Goal: Task Accomplishment & Management: Use online tool/utility

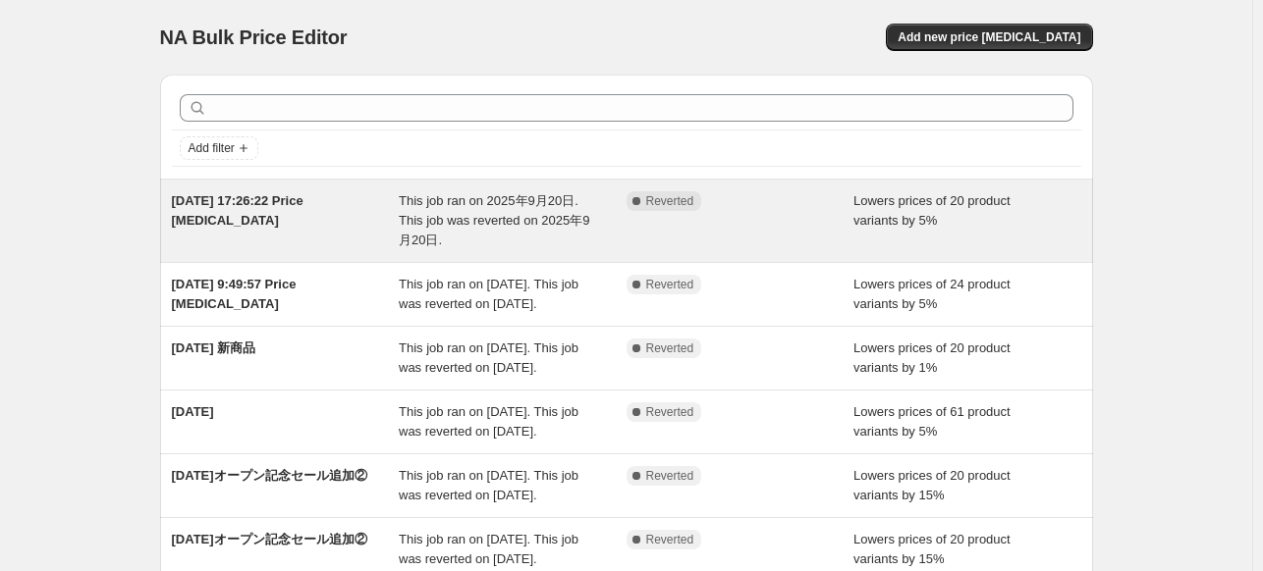
click at [495, 212] on span "This job ran on 2025年9月20日. This job was reverted on 2025年9月20日." at bounding box center [494, 220] width 190 height 54
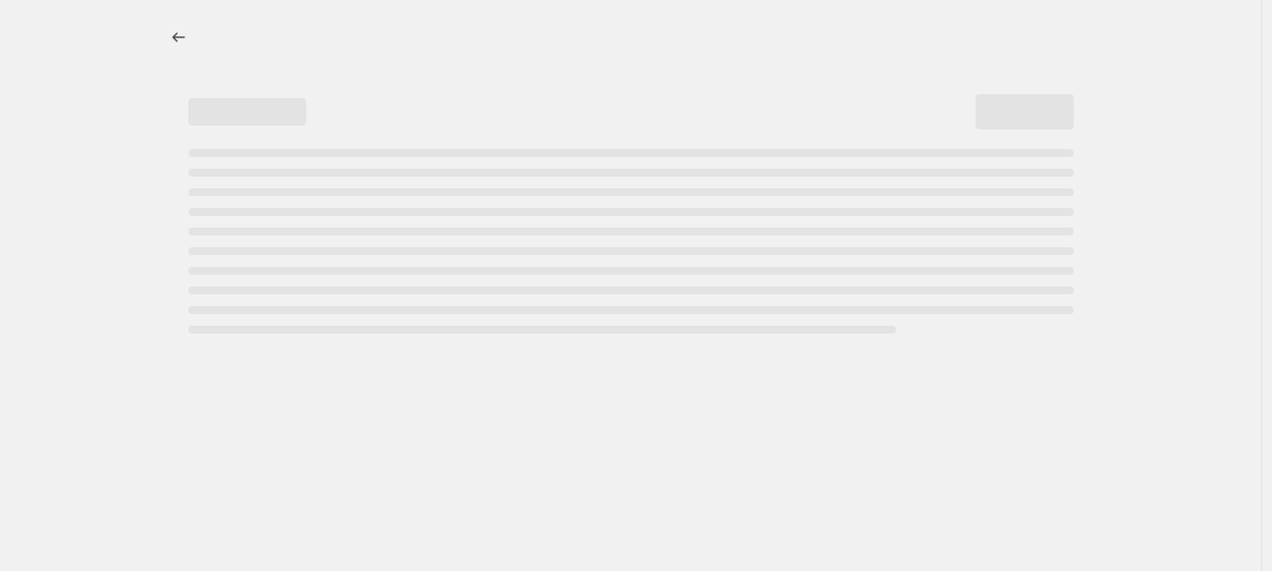
select select "percentage"
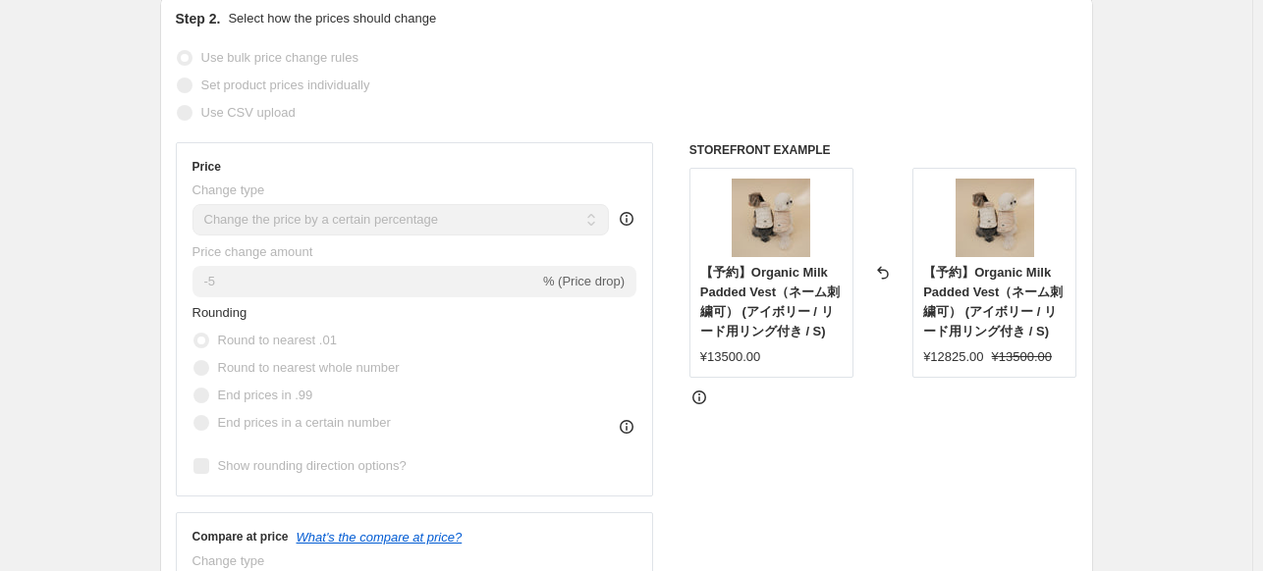
scroll to position [393, 0]
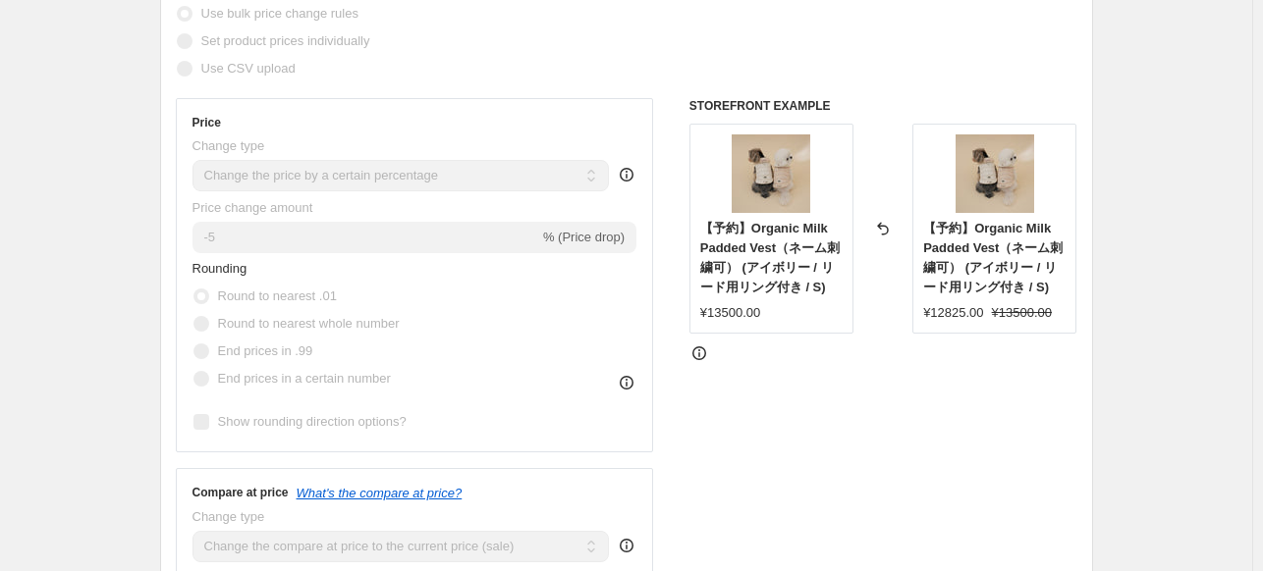
click at [190, 235] on div "Price Change type Change the price to a certain amount Change the price by a ce…" at bounding box center [415, 275] width 478 height 354
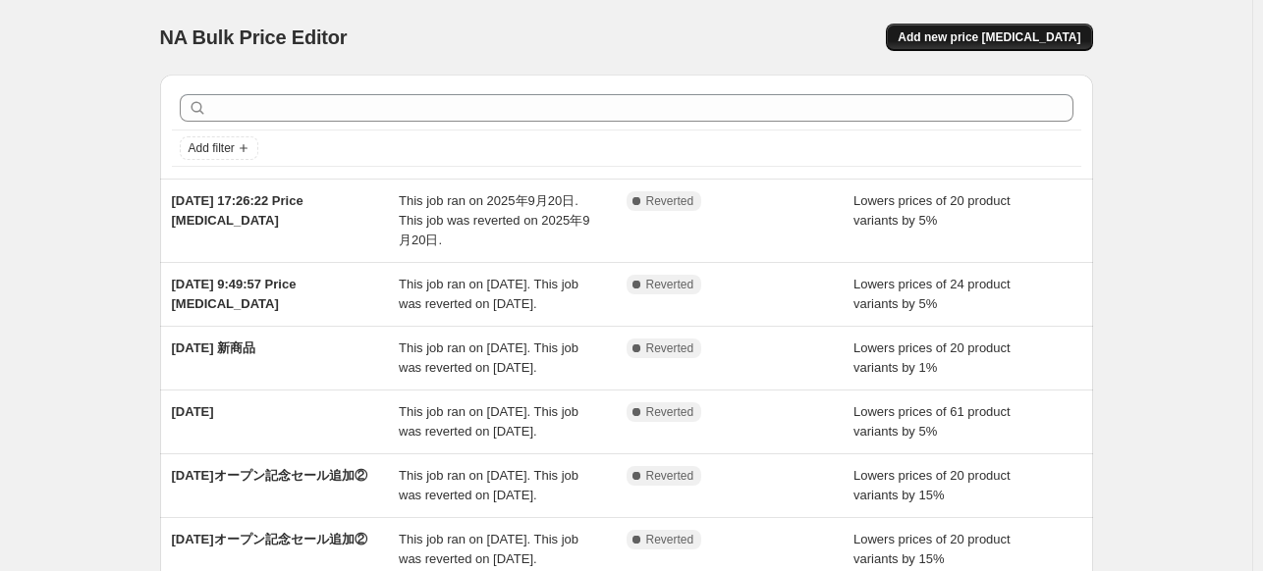
click at [976, 36] on span "Add new price [MEDICAL_DATA]" at bounding box center [988, 37] width 183 height 16
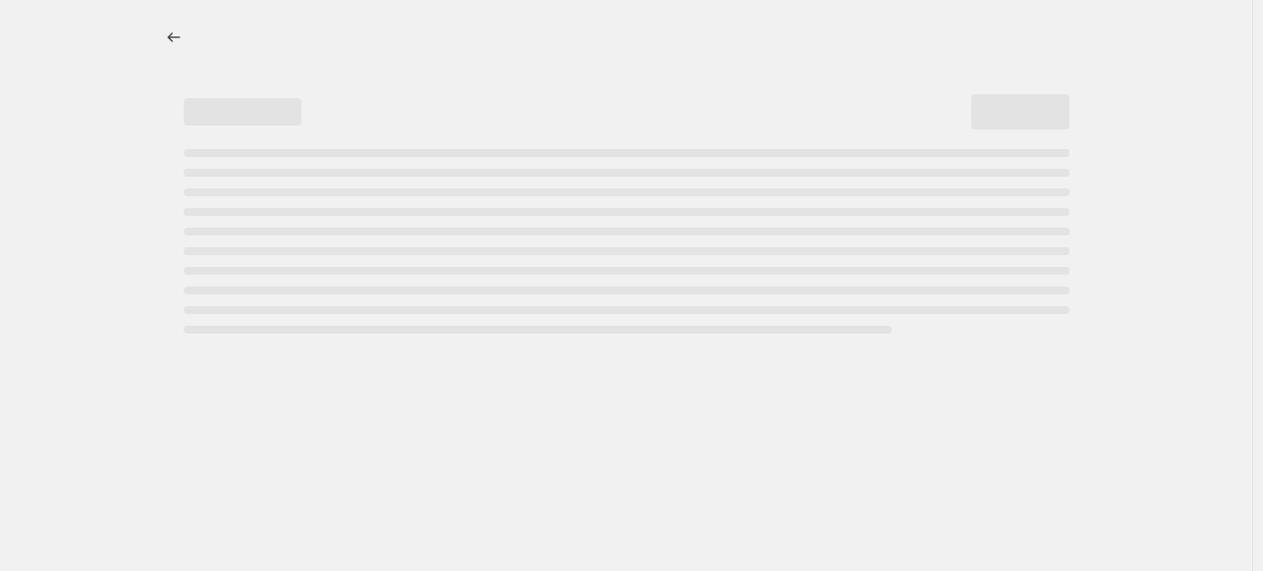
select select "percentage"
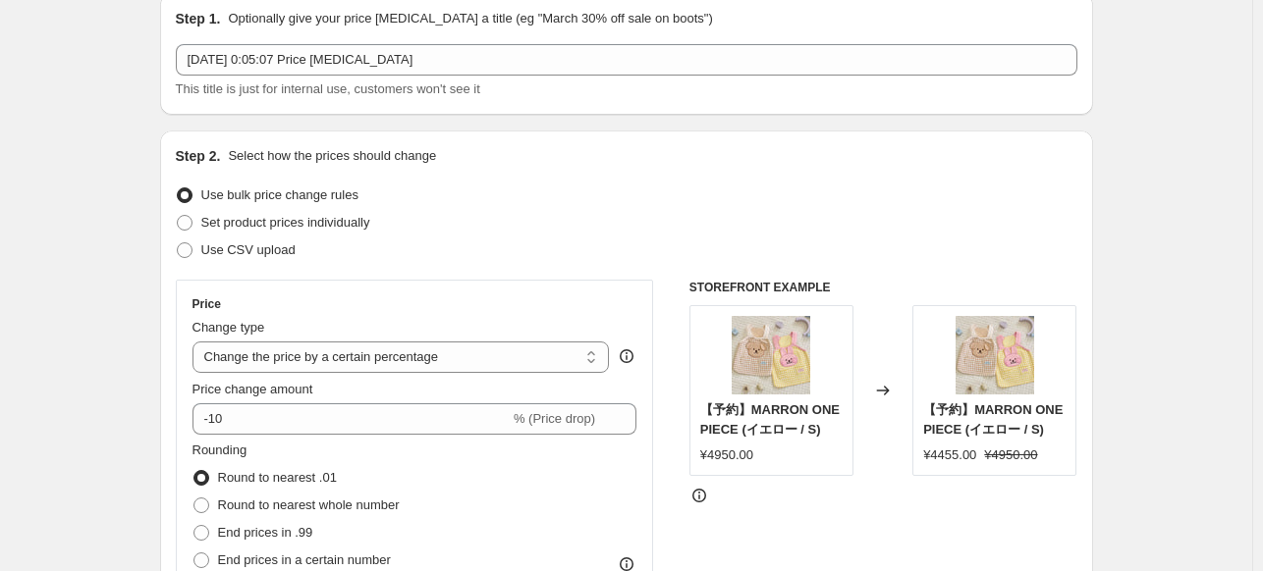
scroll to position [196, 0]
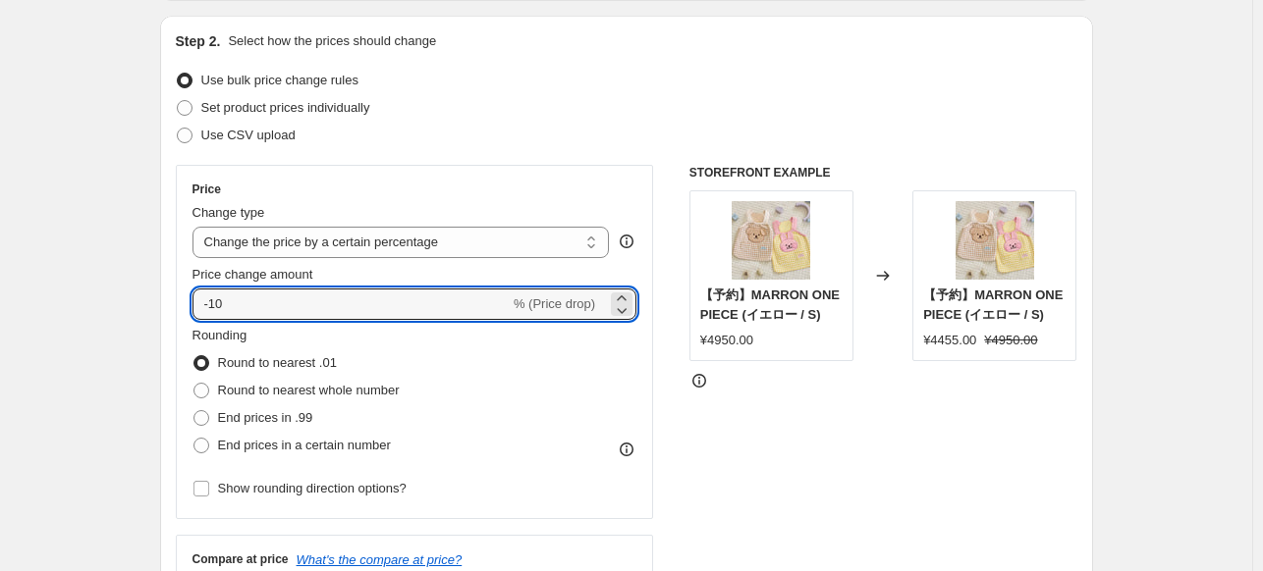
drag, startPoint x: 259, startPoint y: 303, endPoint x: 177, endPoint y: 306, distance: 82.5
click at [177, 306] on div "Step 2. Select how the prices should change Use bulk price change rules Set pro…" at bounding box center [626, 360] width 933 height 689
paste input "5"
type input "-5"
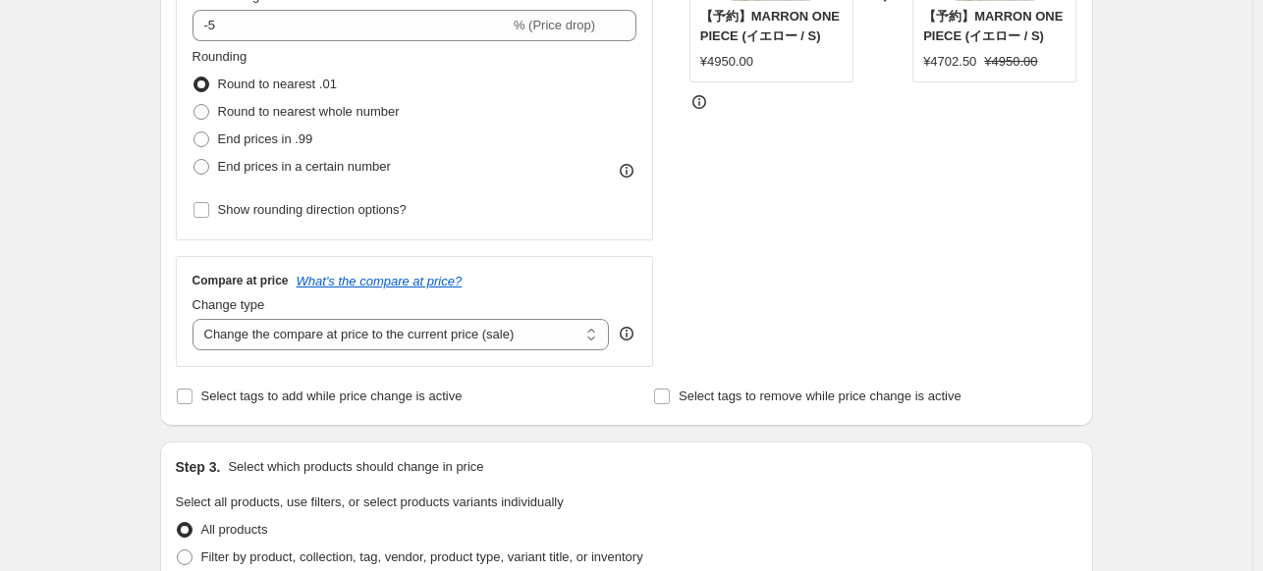
scroll to position [491, 0]
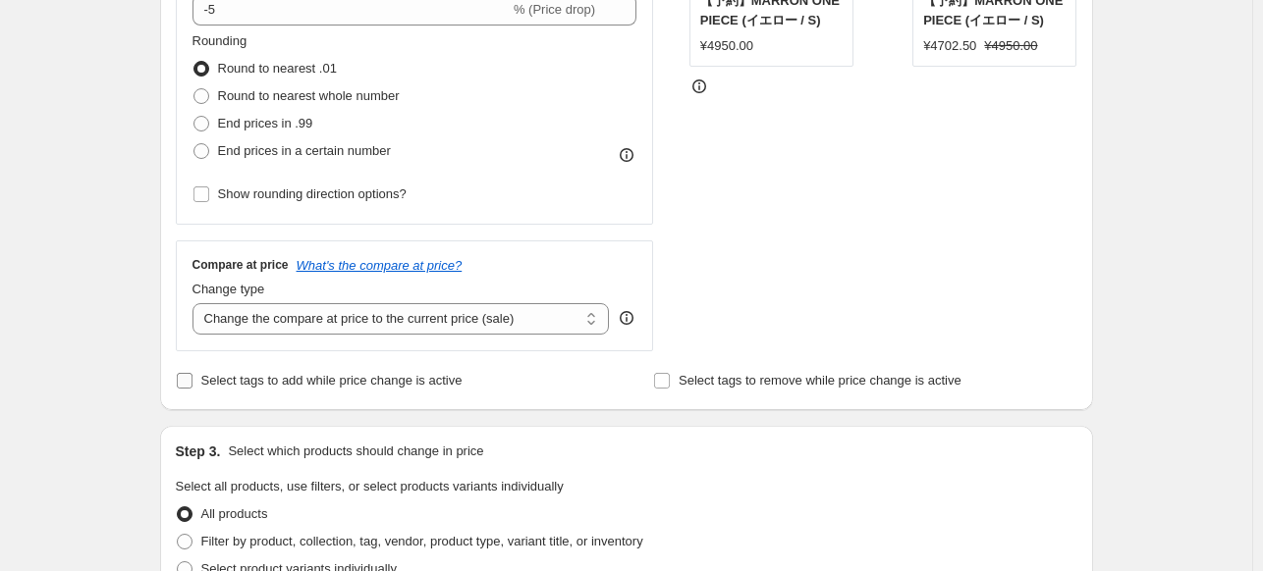
click at [228, 388] on span "Select tags to add while price change is active" at bounding box center [331, 380] width 261 height 15
click at [192, 388] on input "Select tags to add while price change is active" at bounding box center [185, 381] width 16 height 16
checkbox input "true"
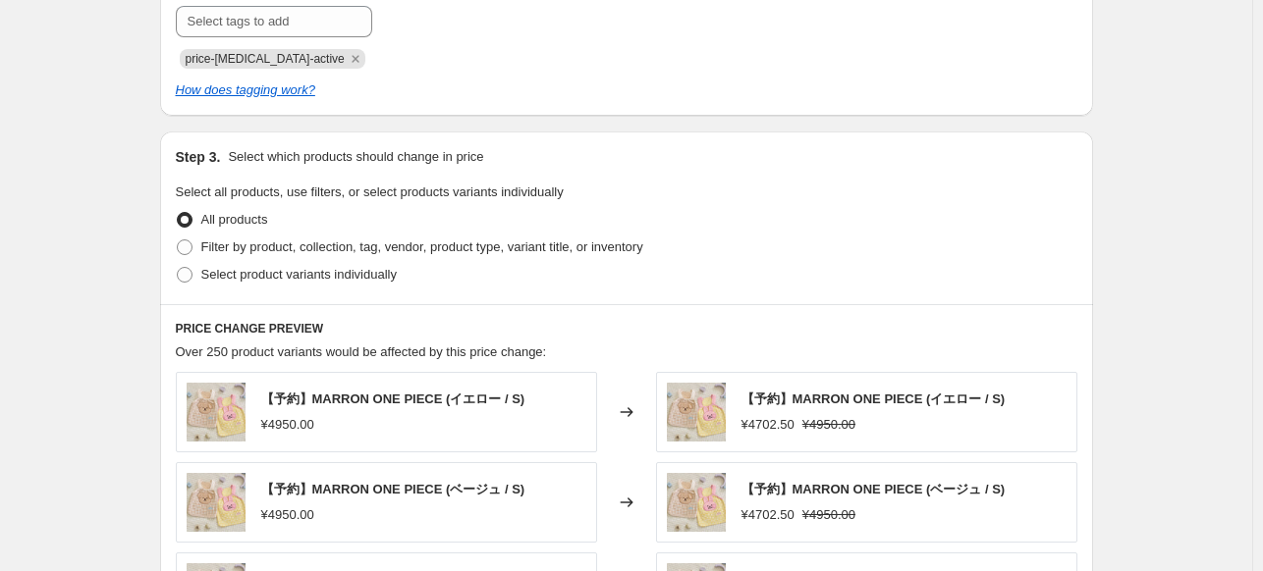
scroll to position [982, 0]
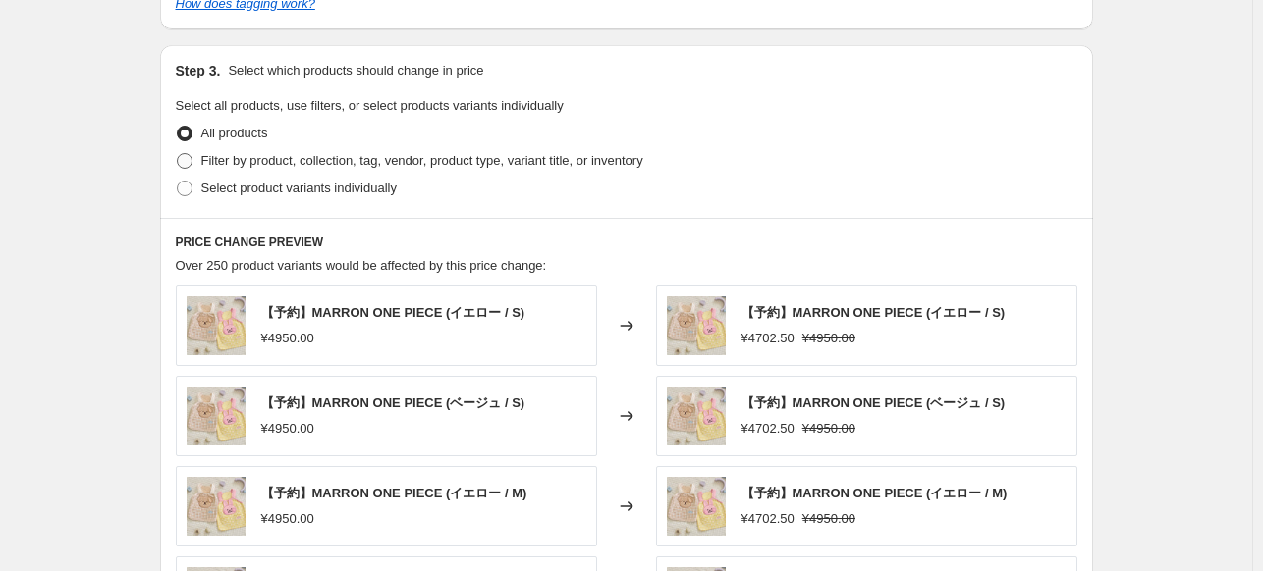
click at [244, 157] on span "Filter by product, collection, tag, vendor, product type, variant title, or inv…" at bounding box center [422, 160] width 442 height 15
click at [178, 154] on input "Filter by product, collection, tag, vendor, product type, variant title, or inv…" at bounding box center [177, 153] width 1 height 1
radio input "true"
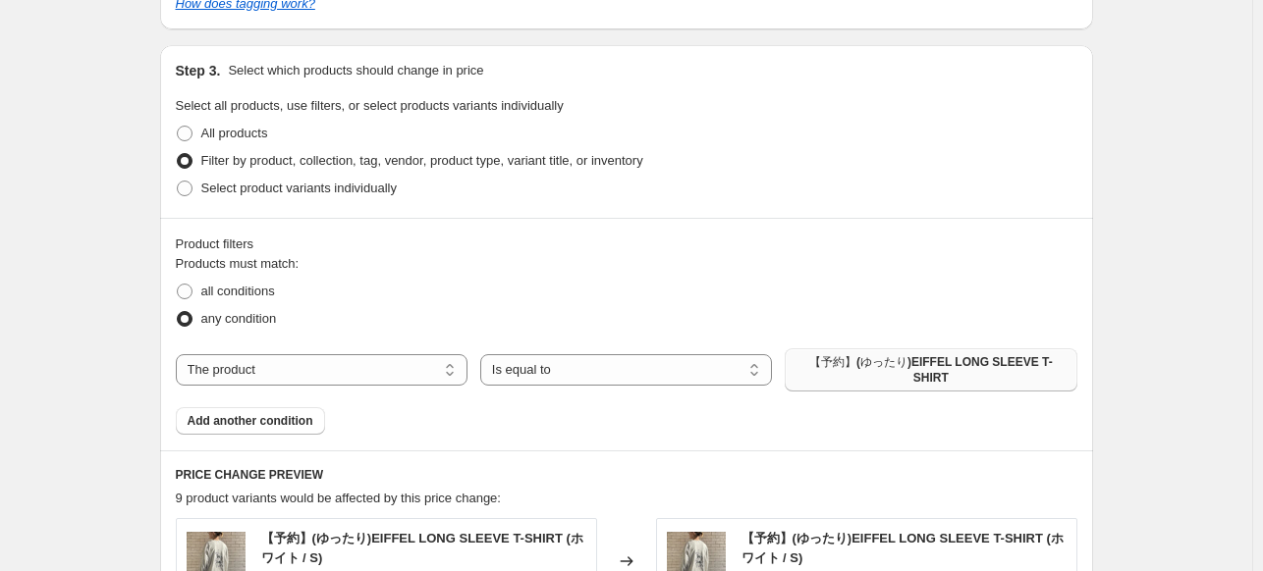
click at [934, 360] on span "【予約】(ゆったり)EIFFEL LONG SLEEVE T-SHIRT" at bounding box center [930, 369] width 268 height 31
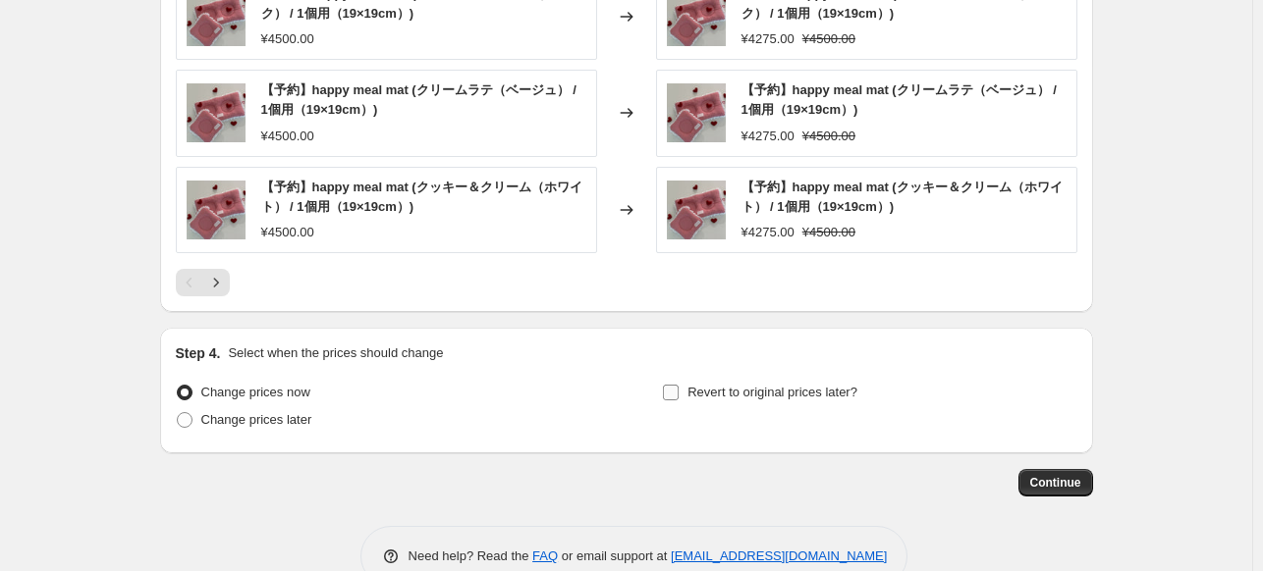
scroll to position [1752, 0]
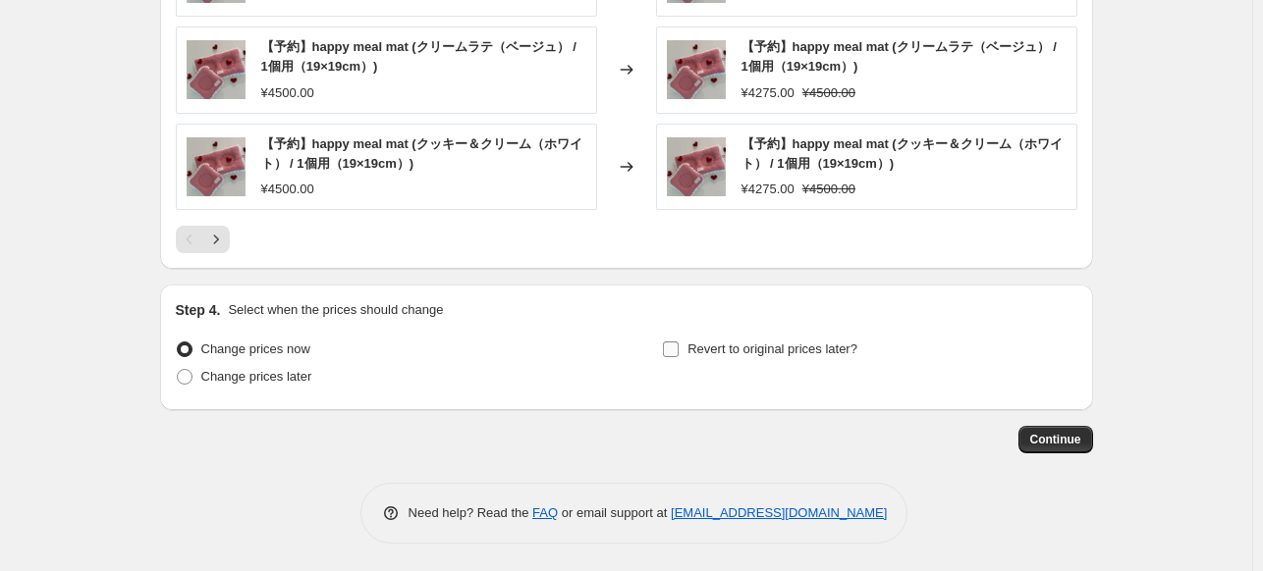
click at [781, 342] on span "Revert to original prices later?" at bounding box center [772, 349] width 170 height 15
click at [678, 342] on input "Revert to original prices later?" at bounding box center [671, 350] width 16 height 16
checkbox input "true"
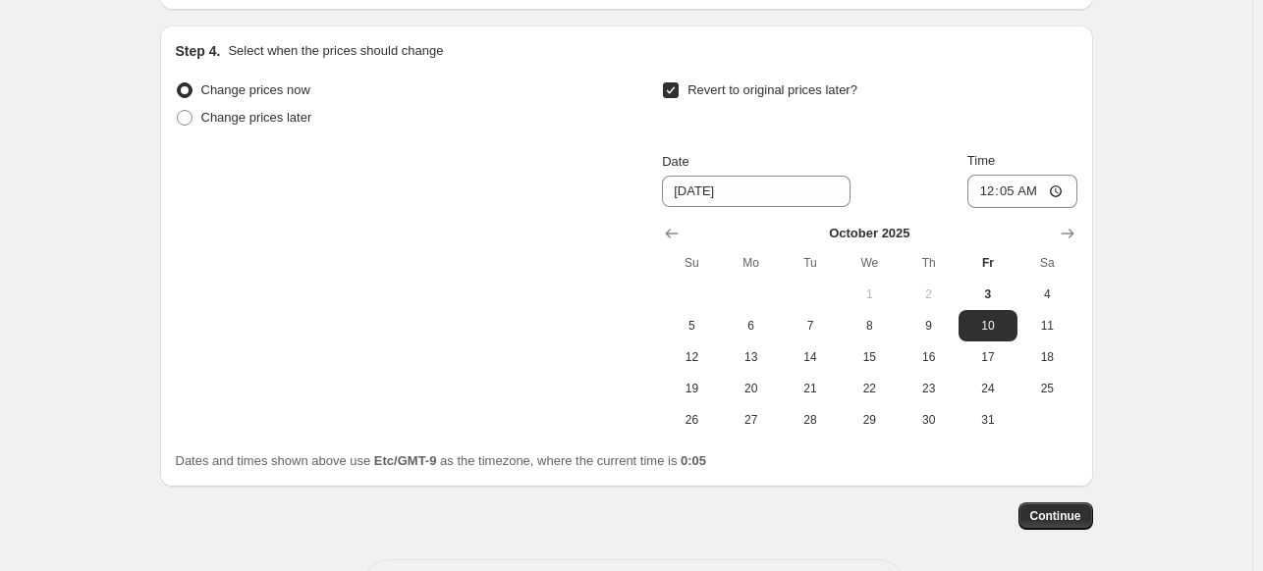
scroll to position [2046, 0]
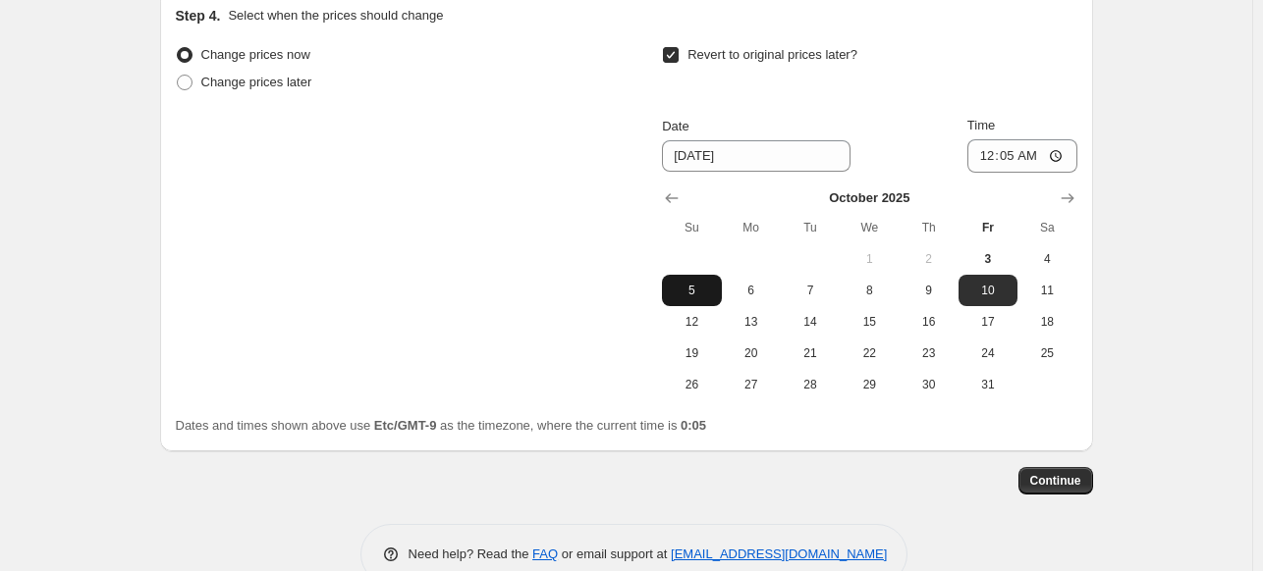
click at [682, 298] on button "5" at bounding box center [691, 290] width 59 height 31
type input "[DATE]"
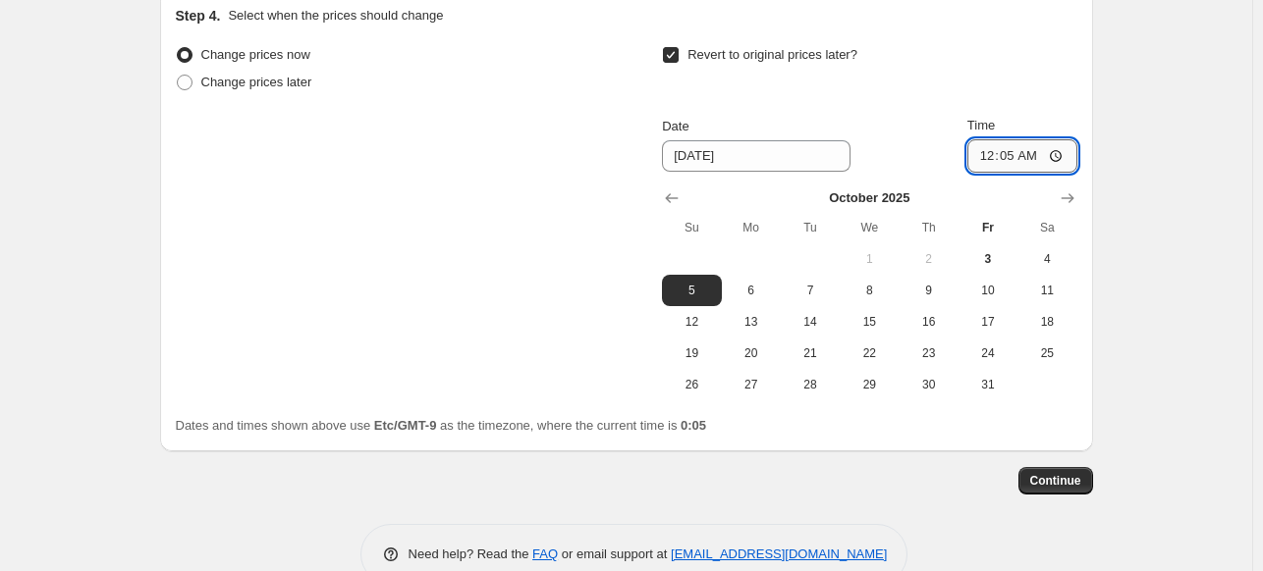
click at [1028, 157] on input "00:05" at bounding box center [1022, 155] width 110 height 33
click at [1057, 156] on input "00:05" at bounding box center [1022, 155] width 110 height 33
click at [1020, 152] on input "00:05" at bounding box center [1022, 155] width 110 height 33
click at [1015, 159] on input "00:05" at bounding box center [1022, 155] width 110 height 33
type input "23:59"
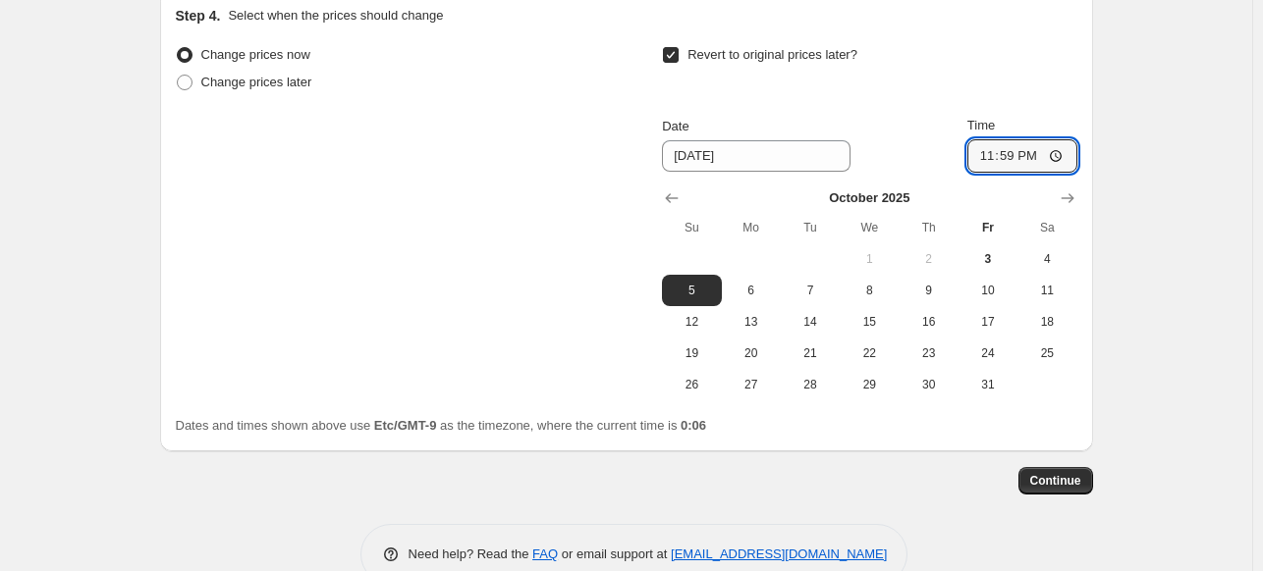
click at [1060, 474] on span "Continue" at bounding box center [1055, 481] width 51 height 16
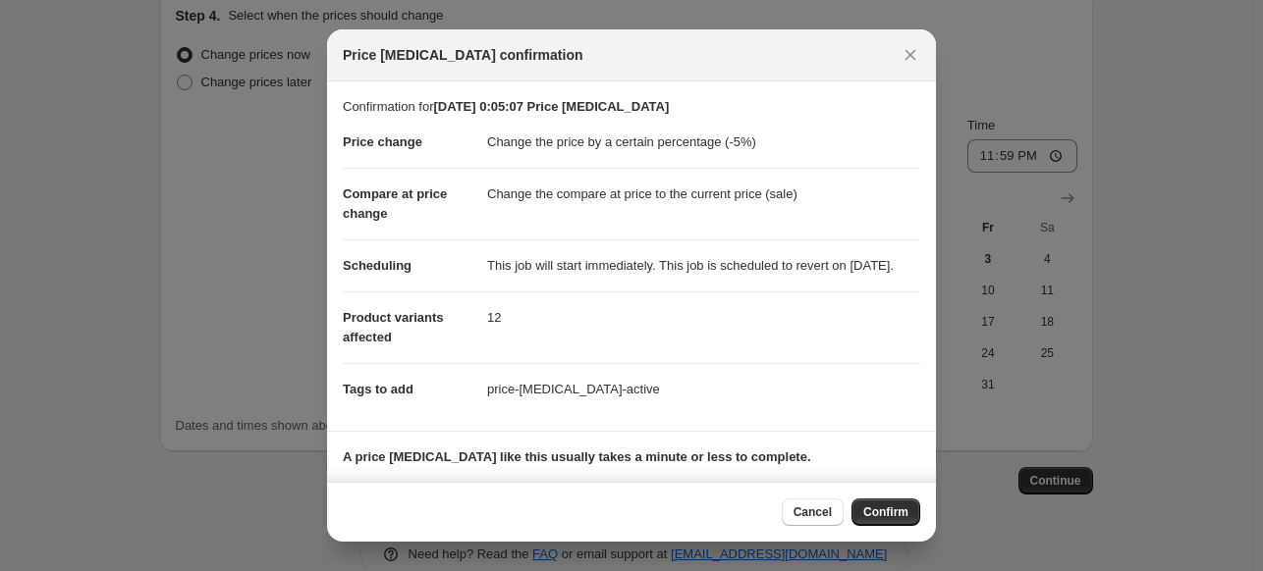
drag, startPoint x: 881, startPoint y: 510, endPoint x: 325, endPoint y: 88, distance: 697.3
click at [880, 510] on span "Confirm" at bounding box center [885, 513] width 45 height 16
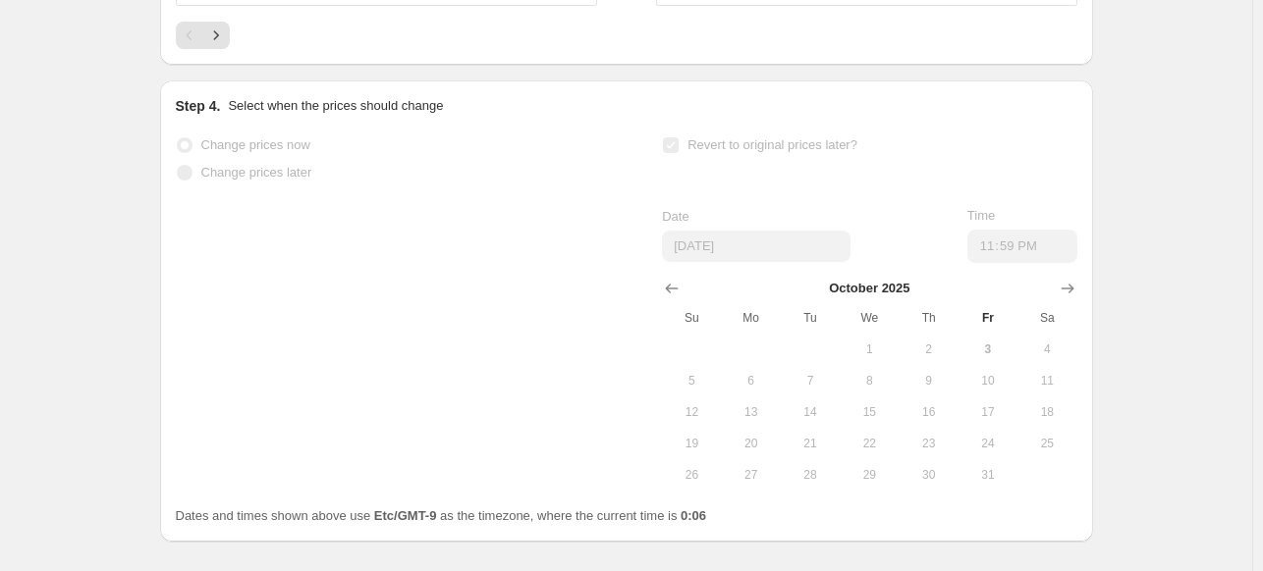
select select "percentage"
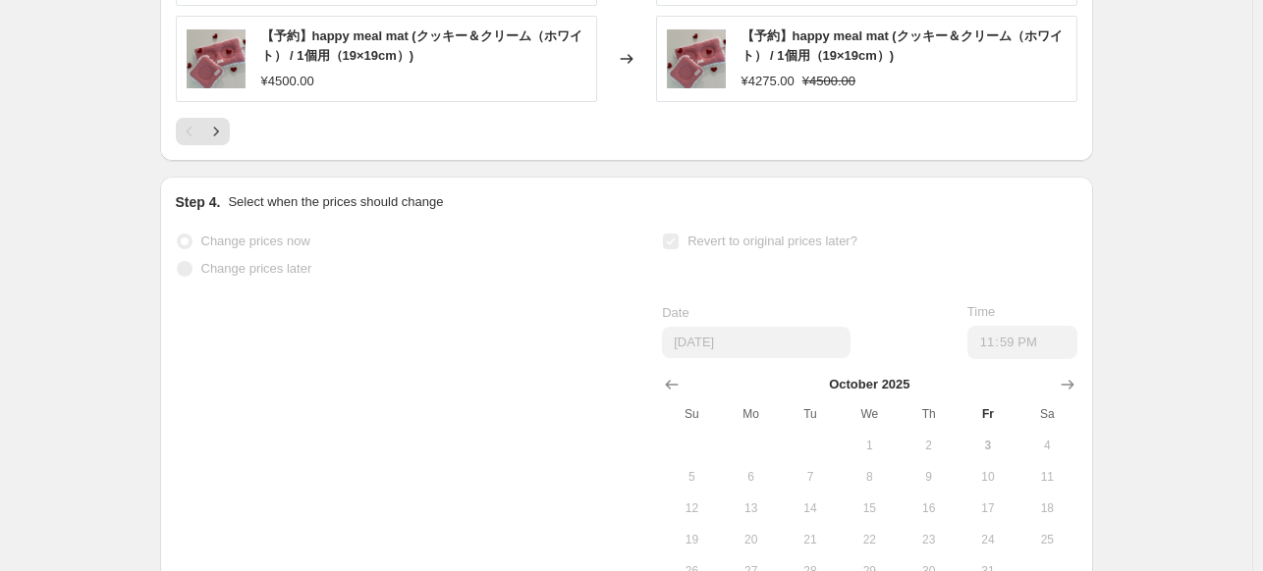
scroll to position [0, 0]
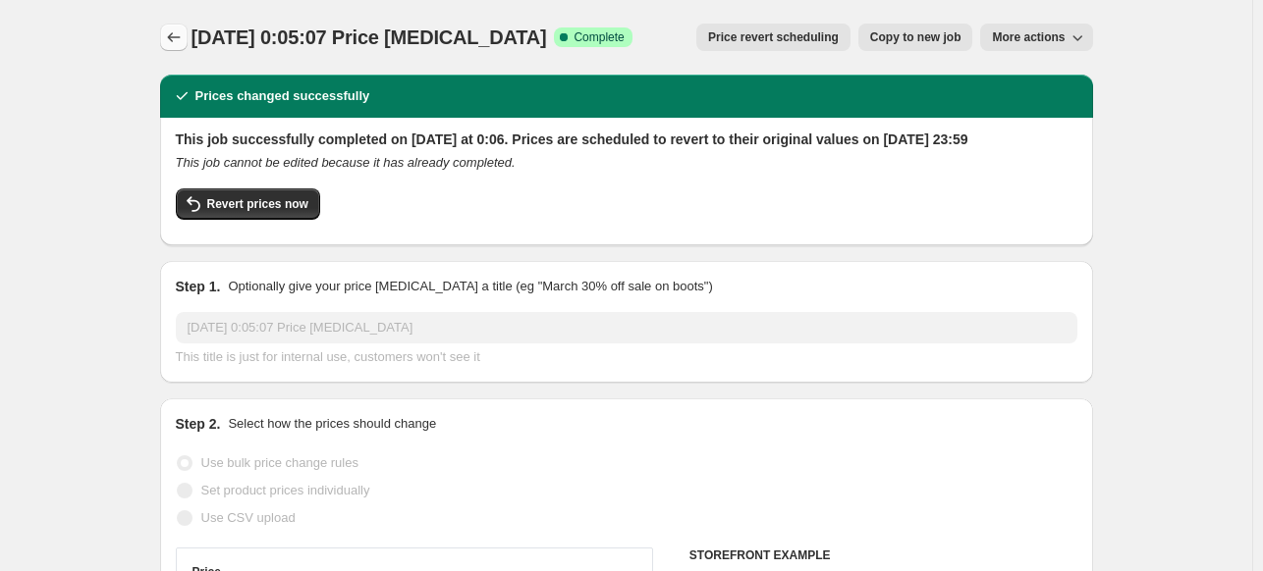
click at [169, 42] on icon "Price change jobs" at bounding box center [174, 37] width 20 height 20
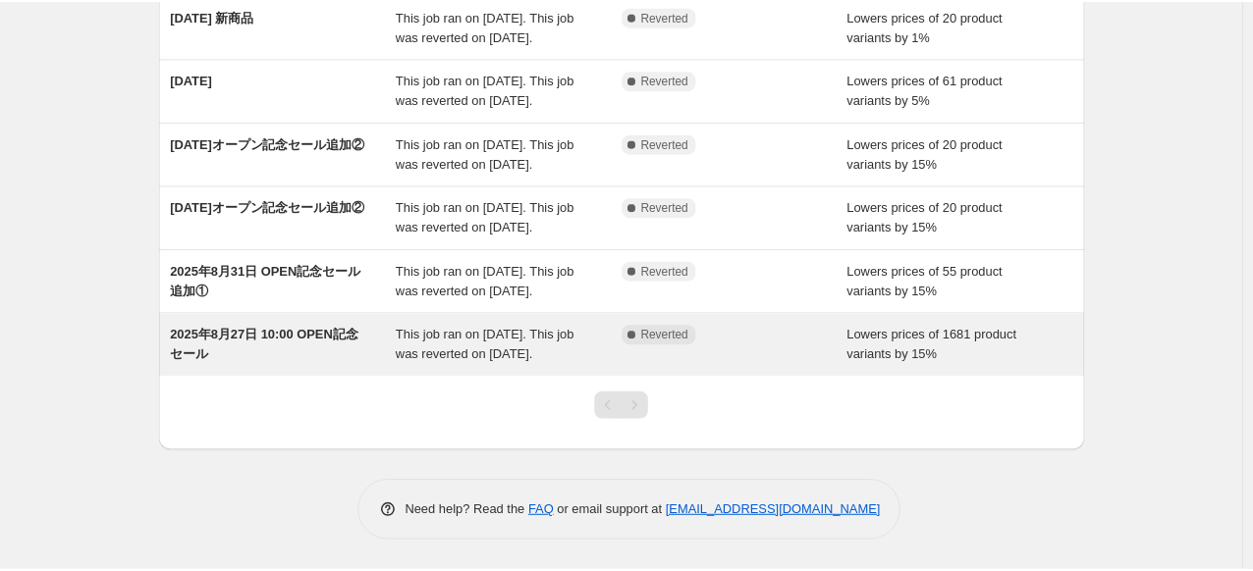
scroll to position [530, 0]
